Goal: Task Accomplishment & Management: Use online tool/utility

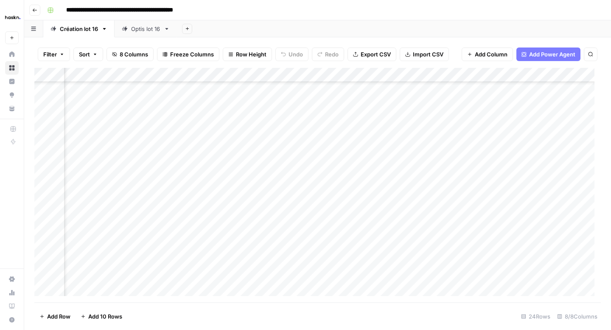
scroll to position [146, 382]
click at [154, 32] on div "Optis lot 16" at bounding box center [145, 29] width 29 height 8
click at [417, 76] on div "Add Column" at bounding box center [317, 132] width 566 height 129
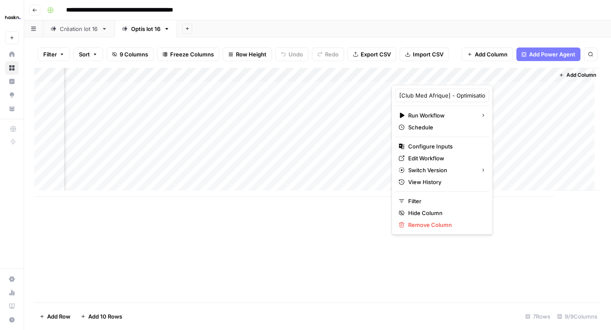
click at [496, 106] on div "Add Column" at bounding box center [317, 132] width 566 height 129
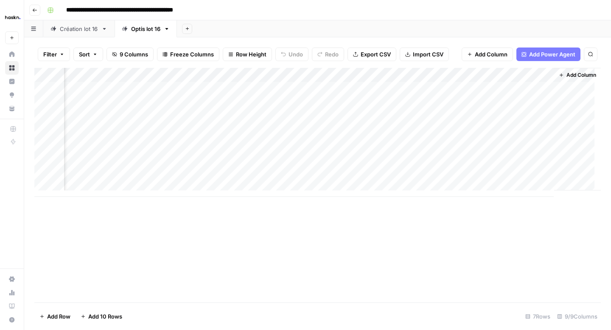
drag, startPoint x: 428, startPoint y: 105, endPoint x: 430, endPoint y: 109, distance: 4.6
click at [428, 105] on div "Add Column" at bounding box center [317, 132] width 566 height 129
click at [431, 117] on div "Add Column" at bounding box center [317, 132] width 566 height 129
click at [431, 130] on div "Add Column" at bounding box center [317, 132] width 566 height 129
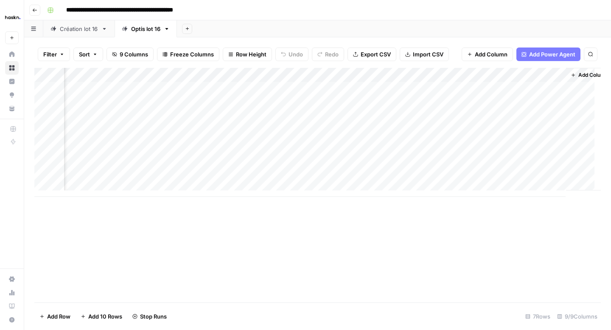
click at [453, 147] on div "Add Column" at bounding box center [317, 132] width 566 height 129
click at [427, 160] on div "Add Column" at bounding box center [317, 132] width 566 height 129
click at [470, 104] on div "Add Column" at bounding box center [317, 132] width 566 height 129
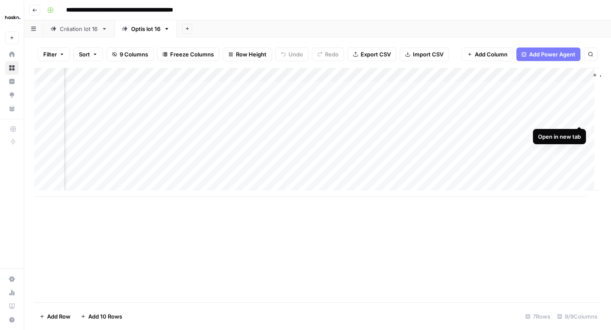
click at [580, 117] on div "Add Column" at bounding box center [317, 132] width 566 height 129
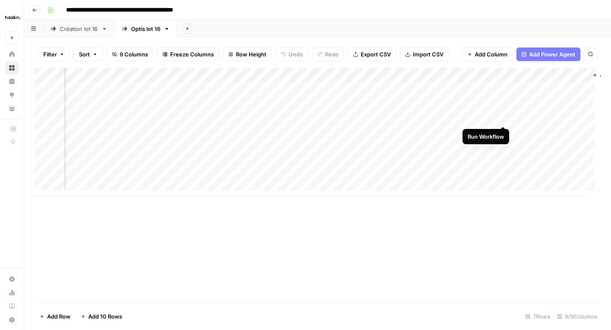
click at [502, 118] on div "Add Column" at bounding box center [317, 132] width 566 height 129
click at [574, 131] on div "Add Column" at bounding box center [317, 132] width 566 height 129
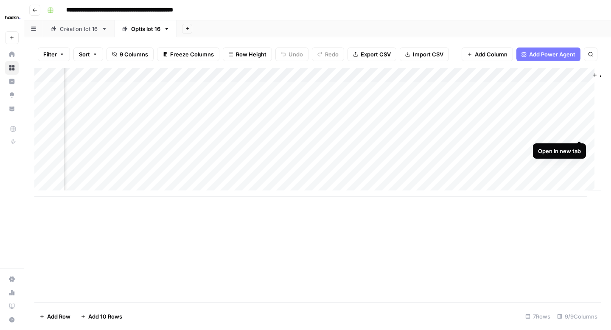
click at [580, 131] on div "Add Column" at bounding box center [317, 132] width 566 height 129
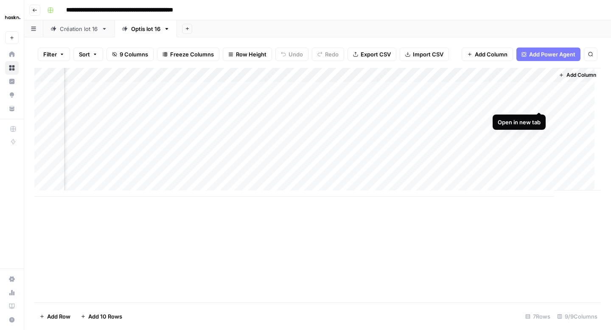
click at [540, 103] on div "Add Column" at bounding box center [317, 132] width 566 height 129
click at [538, 117] on div "Add Column" at bounding box center [317, 132] width 566 height 129
click at [538, 159] on div "Add Column" at bounding box center [317, 132] width 566 height 129
click at [463, 162] on div "Add Column" at bounding box center [317, 132] width 566 height 129
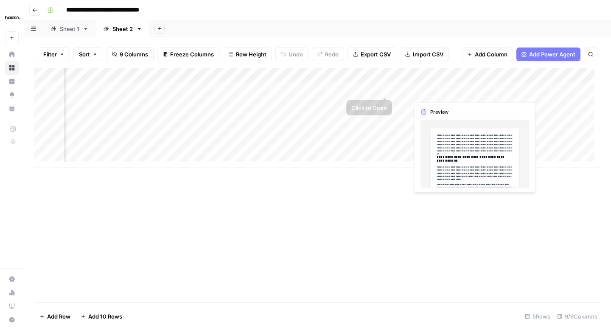
scroll to position [0, 522]
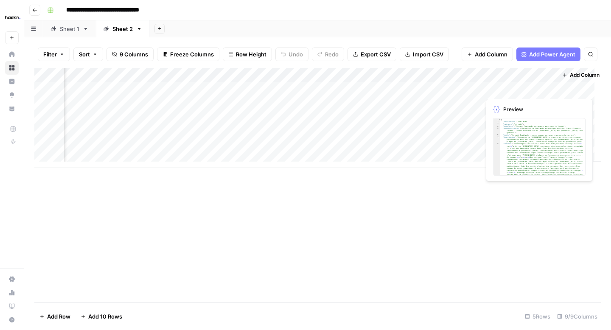
click at [504, 90] on div "Add Column" at bounding box center [317, 118] width 566 height 100
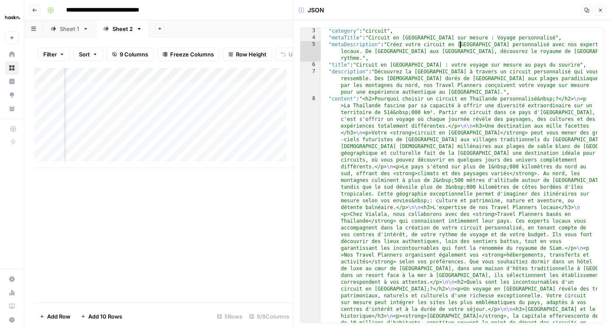
scroll to position [0, 0]
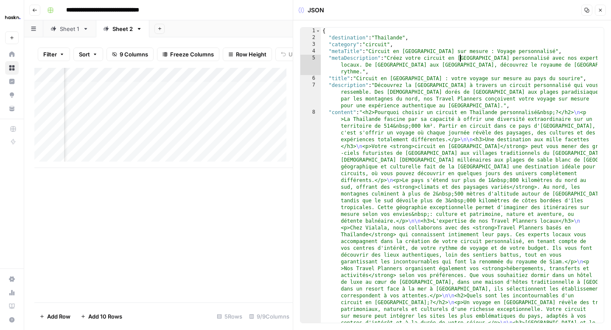
type textarea "**********"
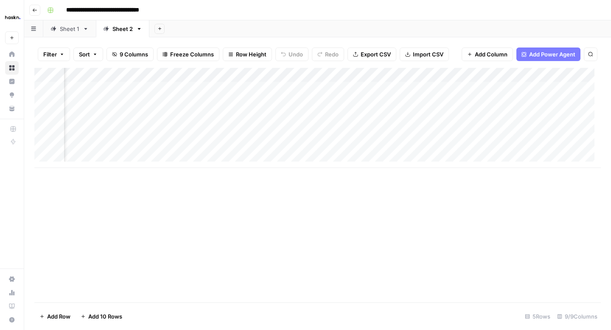
scroll to position [0, 533]
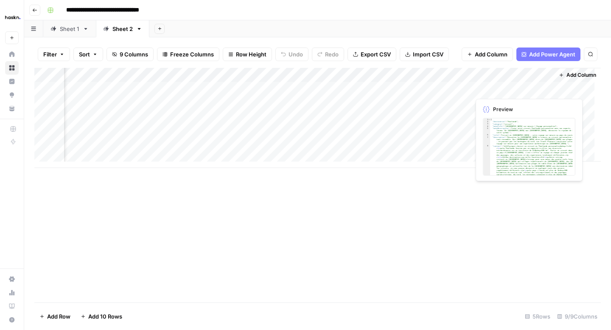
click at [494, 90] on div "Add Column" at bounding box center [317, 118] width 566 height 100
click at [492, 90] on div "Add Column" at bounding box center [317, 118] width 566 height 100
click at [492, 90] on body "**********" at bounding box center [305, 165] width 611 height 330
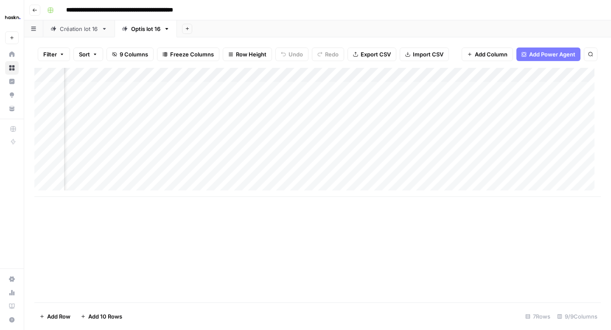
scroll to position [0, 527]
click at [536, 161] on div "Add Column" at bounding box center [317, 132] width 566 height 129
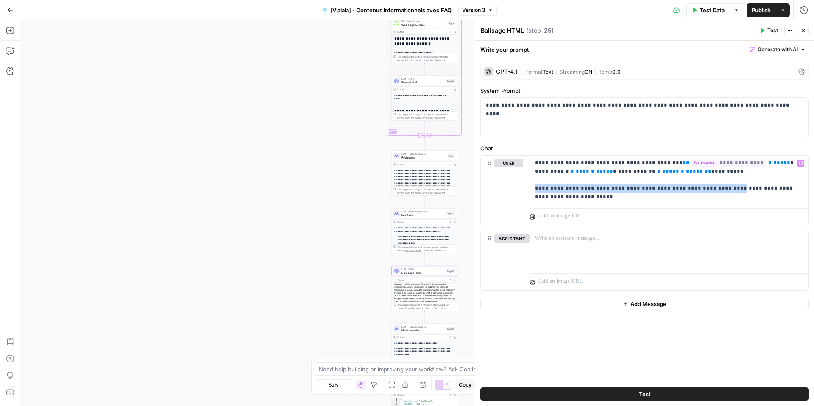
scroll to position [58, 0]
